Goal: Task Accomplishment & Management: Use online tool/utility

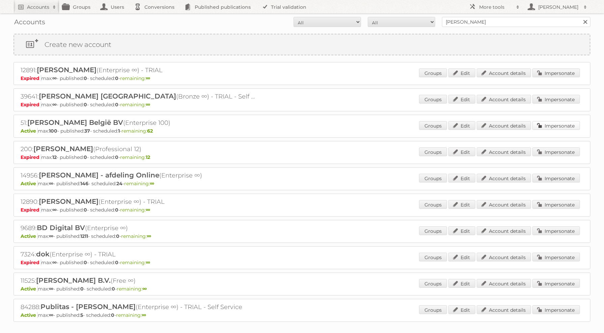
click at [565, 121] on link "Impersonate" at bounding box center [556, 125] width 48 height 9
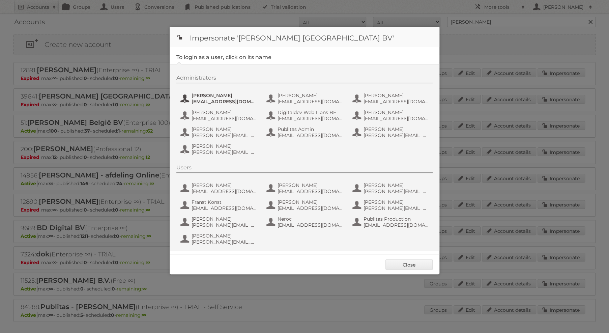
click at [204, 100] on span "anais.wille@ah.nl" at bounding box center [224, 101] width 65 height 6
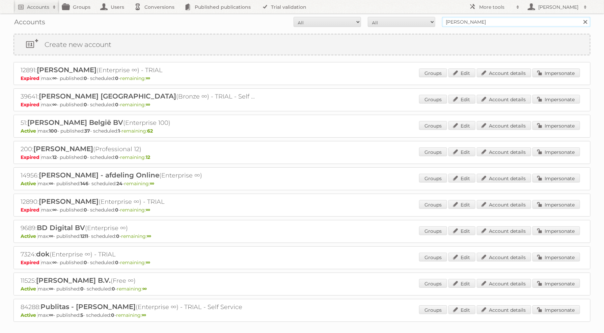
click at [524, 22] on input "albert heijn" at bounding box center [516, 22] width 148 height 10
type input "aldi sud"
click at [580, 17] on input "Search" at bounding box center [585, 22] width 10 height 10
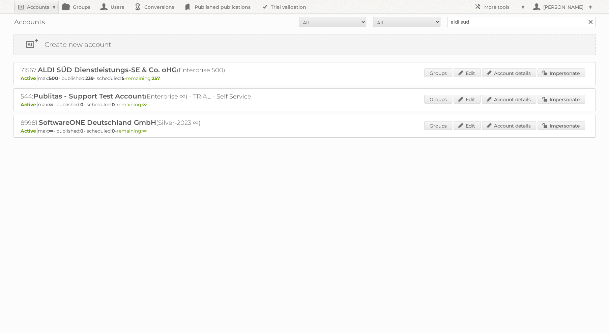
click at [545, 78] on div "Groups Edit Account details Impersonate" at bounding box center [504, 73] width 161 height 10
click at [554, 72] on link "Impersonate" at bounding box center [561, 72] width 48 height 9
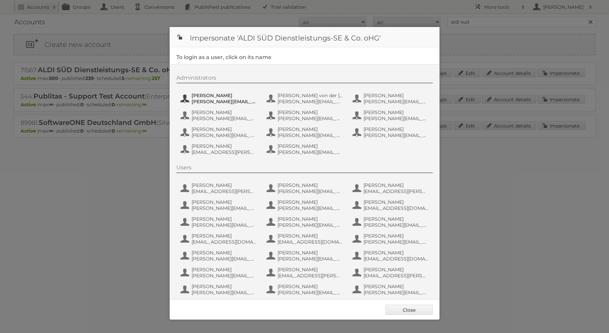
click at [212, 98] on span "[PERSON_NAME][EMAIL_ADDRESS][DOMAIN_NAME]" at bounding box center [224, 101] width 65 height 6
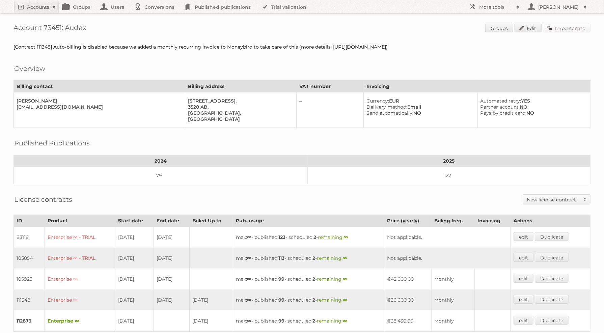
drag, startPoint x: 557, startPoint y: 22, endPoint x: 556, endPoint y: 29, distance: 6.4
click at [556, 29] on div "Account 73451: Audax Groups Edit Impersonate [Contract 111348] Auto-billing is …" at bounding box center [302, 246] width 604 height 493
click at [556, 29] on link "Impersonate" at bounding box center [567, 28] width 48 height 9
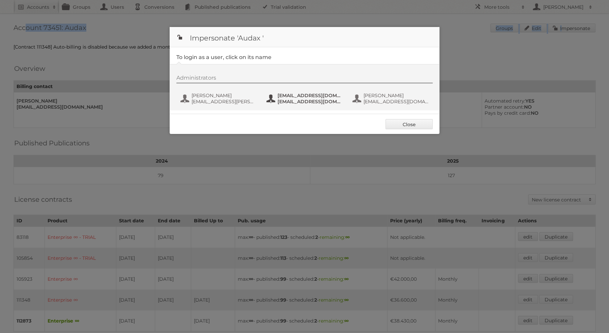
click at [298, 99] on span "fs+audax@publitas.com" at bounding box center [310, 101] width 65 height 6
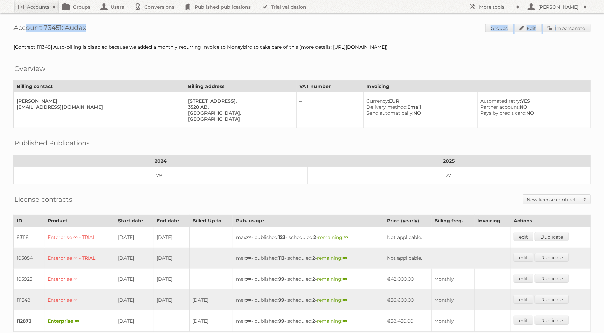
click at [45, 17] on div "Account 73451: Audax Groups Edit Impersonate [Contract 111348] Auto-billing is …" at bounding box center [302, 246] width 604 height 493
click at [45, 16] on div "Account 73451: Audax Groups Edit Impersonate [Contract 111348] Auto-billing is …" at bounding box center [302, 246] width 604 height 493
click at [47, 13] on div "Account 73451: Audax Groups Edit Impersonate [Contract 111348] Auto-billing is …" at bounding box center [302, 246] width 604 height 493
click at [31, 6] on h2 "Accounts" at bounding box center [38, 7] width 22 height 7
type input"] "ravensburger"
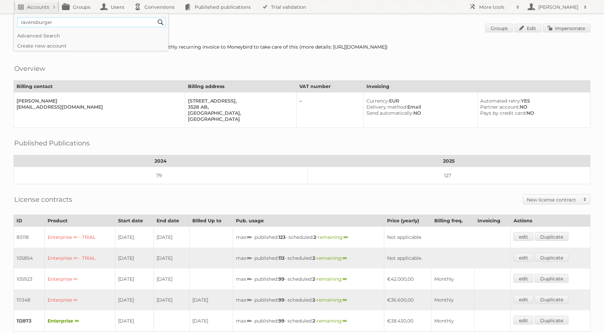
click at [155, 17] on input "Search" at bounding box center [160, 22] width 10 height 10
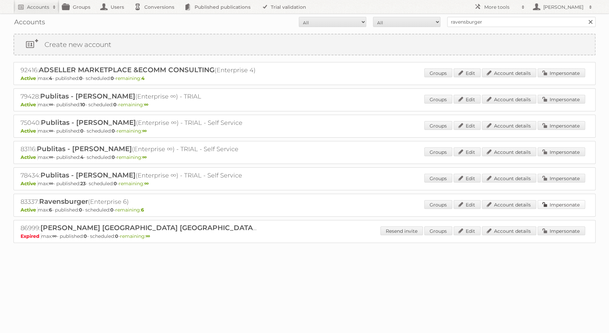
click at [553, 202] on link "Impersonate" at bounding box center [561, 204] width 48 height 9
click at [553, 226] on link "Impersonate" at bounding box center [561, 230] width 48 height 9
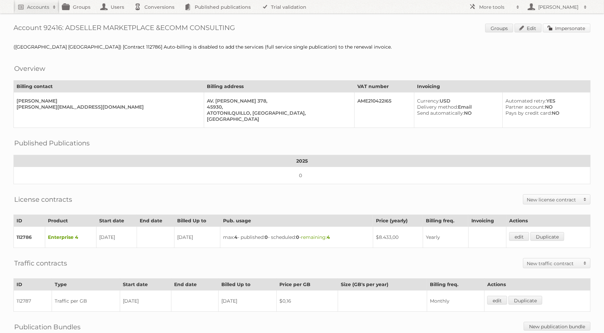
click at [568, 30] on link "Impersonate" at bounding box center [567, 28] width 48 height 9
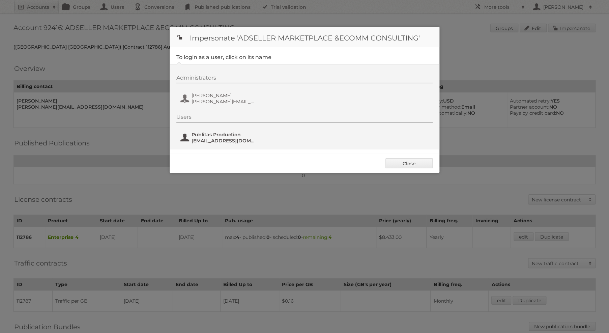
click at [226, 136] on span "Publitas Production" at bounding box center [224, 135] width 65 height 6
